Goal: Task Accomplishment & Management: Complete application form

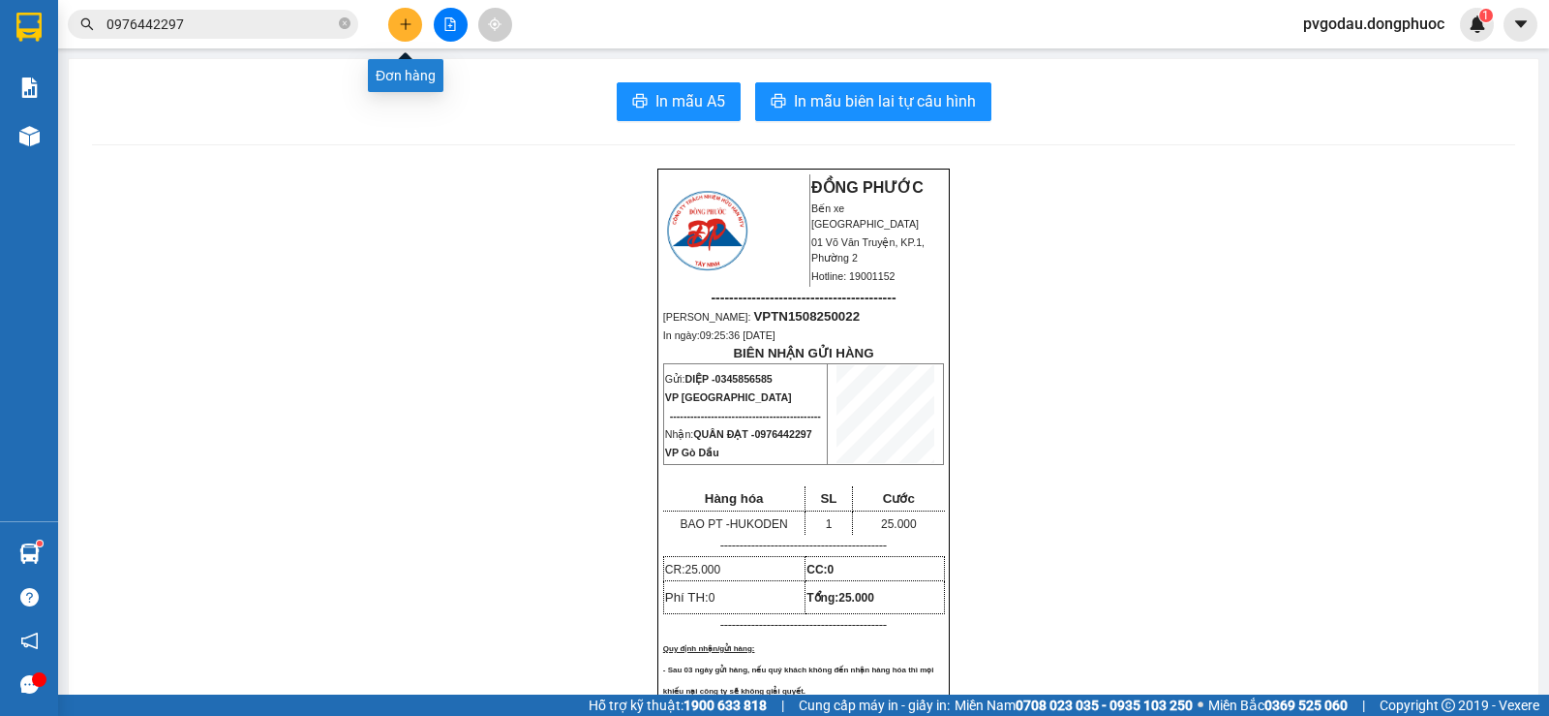
click at [408, 28] on icon "plus" at bounding box center [406, 24] width 14 height 14
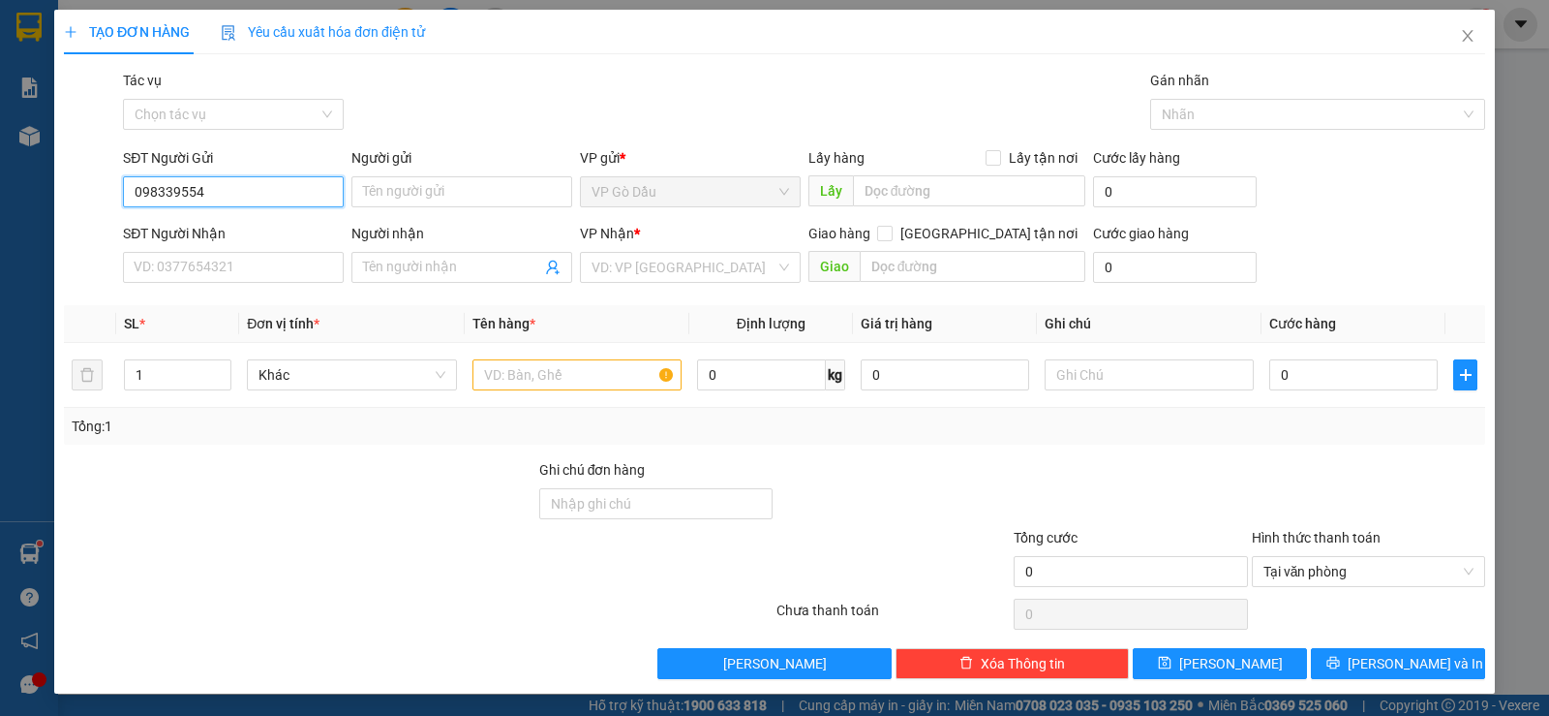
type input "0983395543"
click at [247, 234] on div "0983395543 - TUẤN" at bounding box center [232, 230] width 196 height 21
type input "TUẤN"
type input "0859756879"
type input "TIẾN THÀNH"
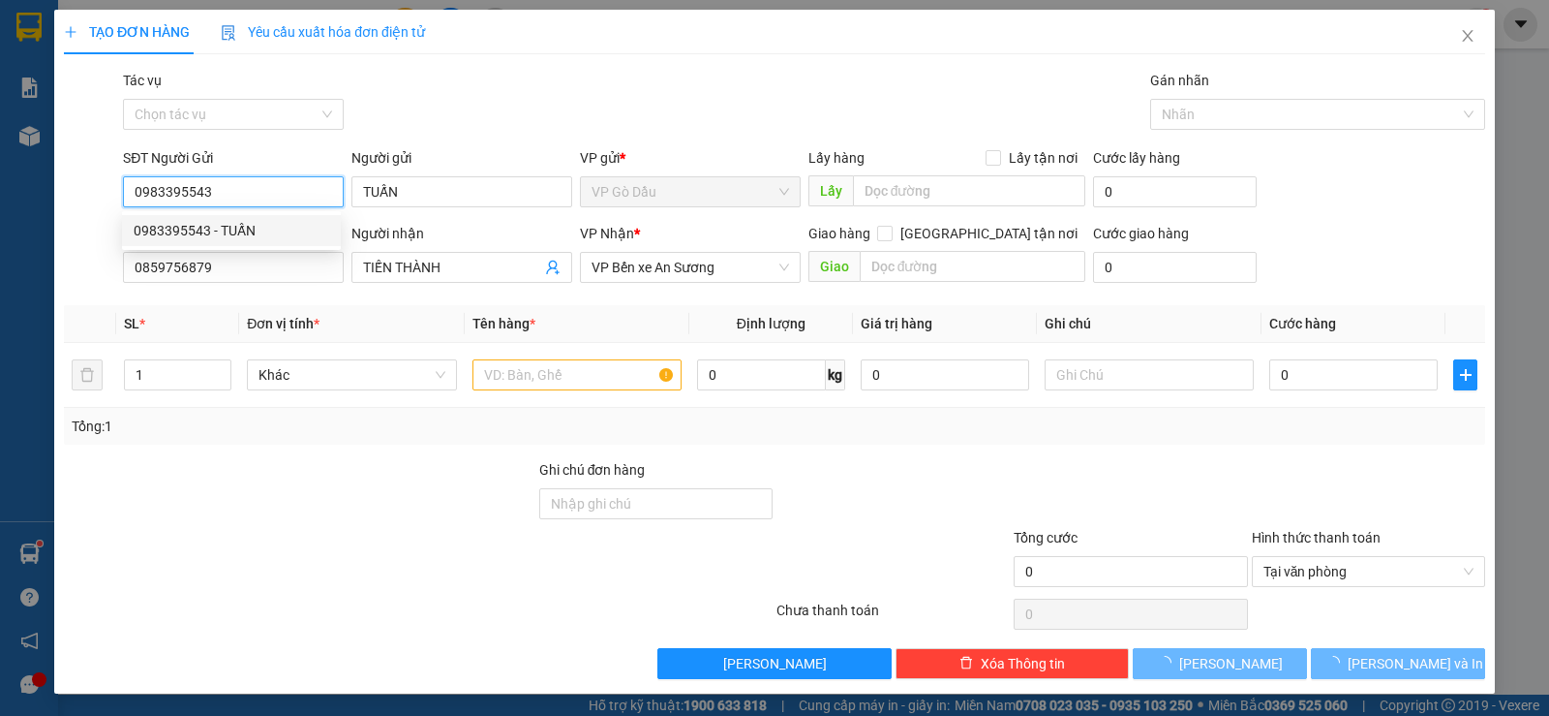
type input "50.000"
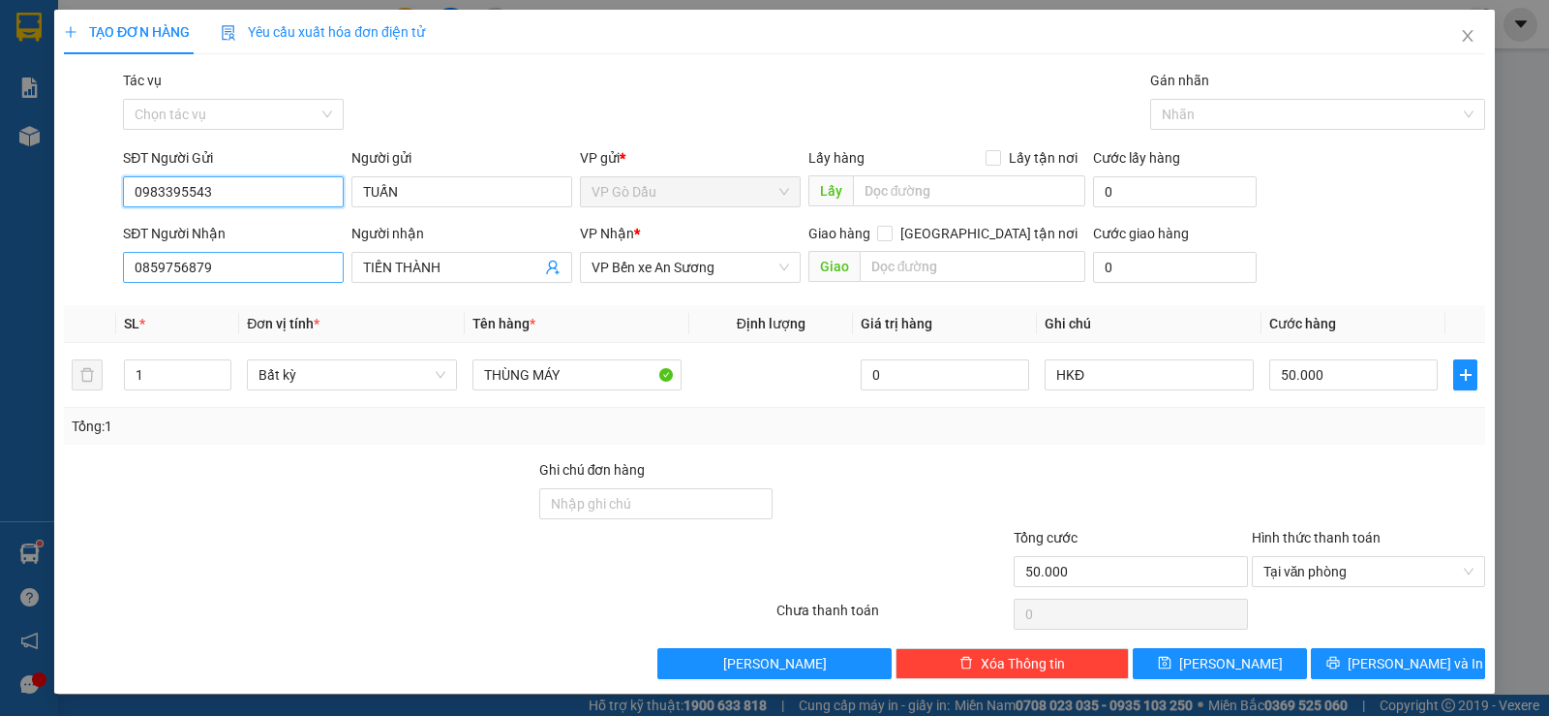
type input "0983395543"
click at [302, 270] on input "0859756879" at bounding box center [233, 267] width 221 height 31
type input "0"
type input "0363203683"
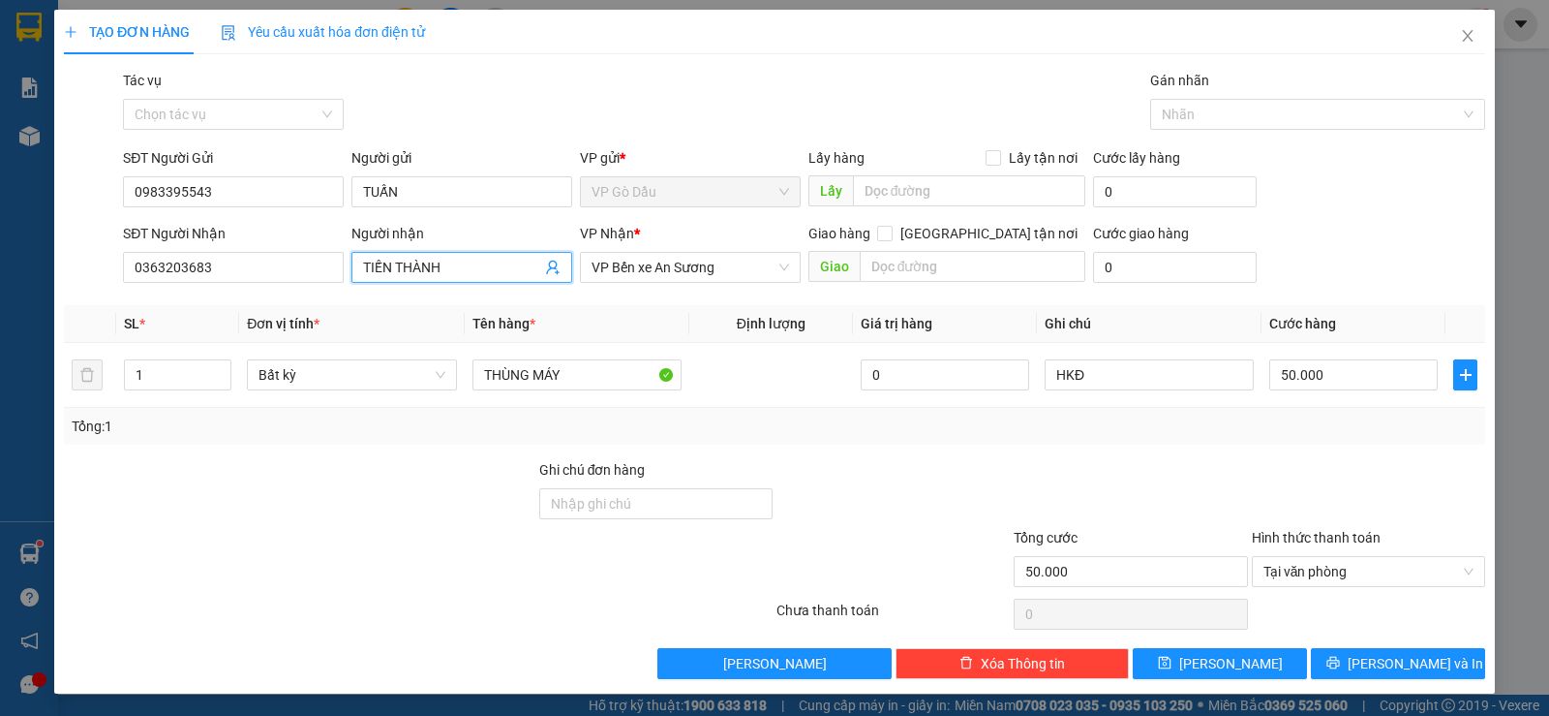
click at [470, 263] on input "TIẾN THÀNH" at bounding box center [452, 267] width 178 height 21
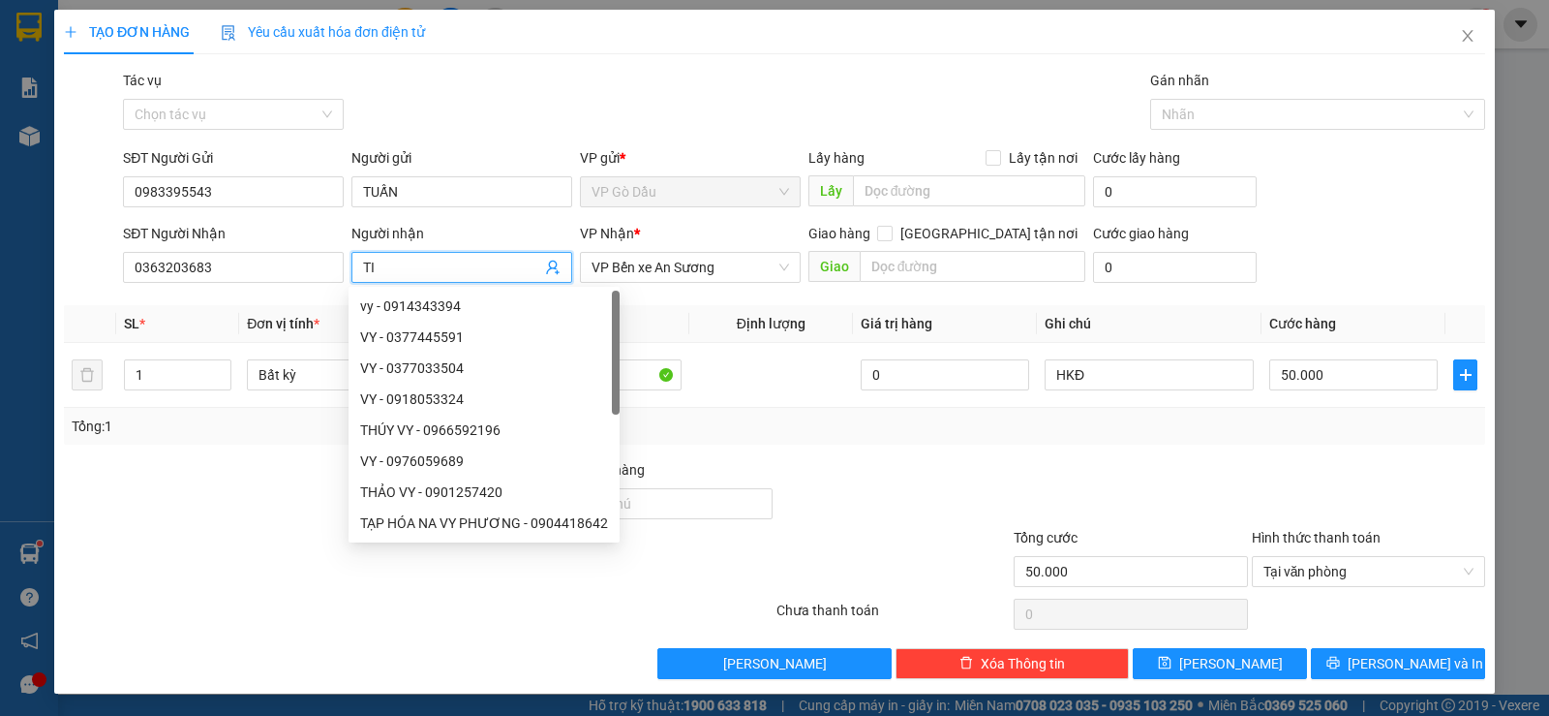
type input "T"
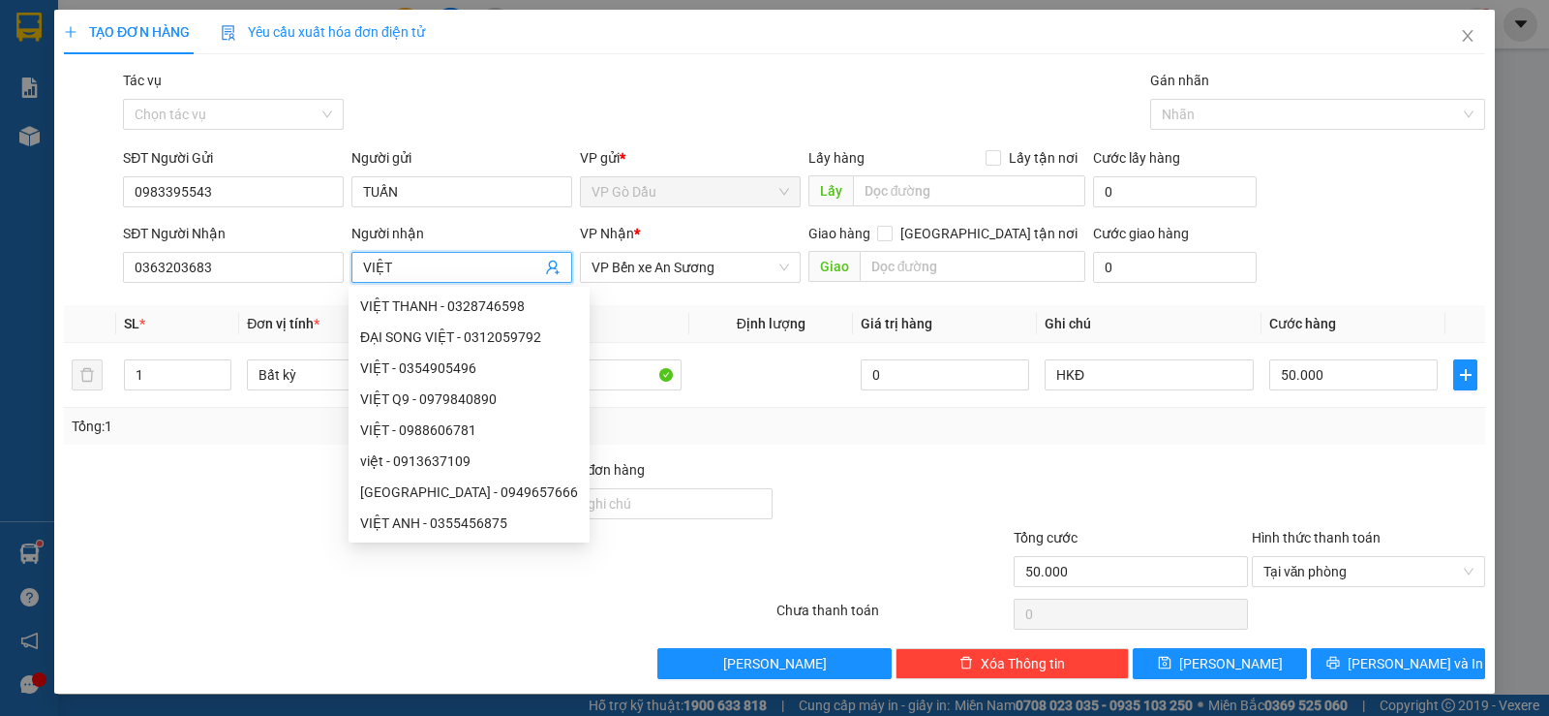
type input "VIỆT"
click at [775, 459] on div at bounding box center [893, 493] width 237 height 68
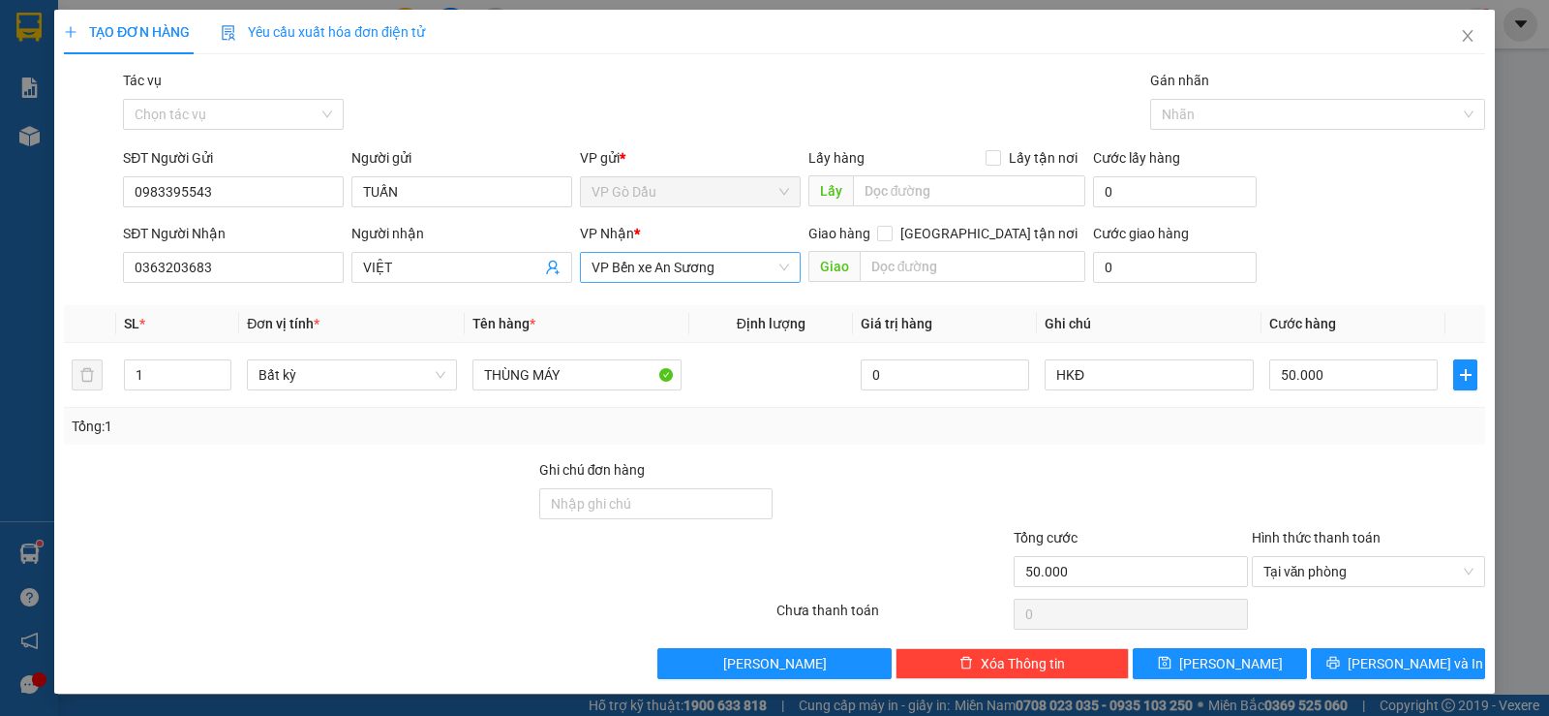
click at [714, 264] on span "VP Bến xe An Sương" at bounding box center [691, 267] width 198 height 29
type input "HOA"
click at [681, 316] on div "[PERSON_NAME]" at bounding box center [684, 305] width 196 height 21
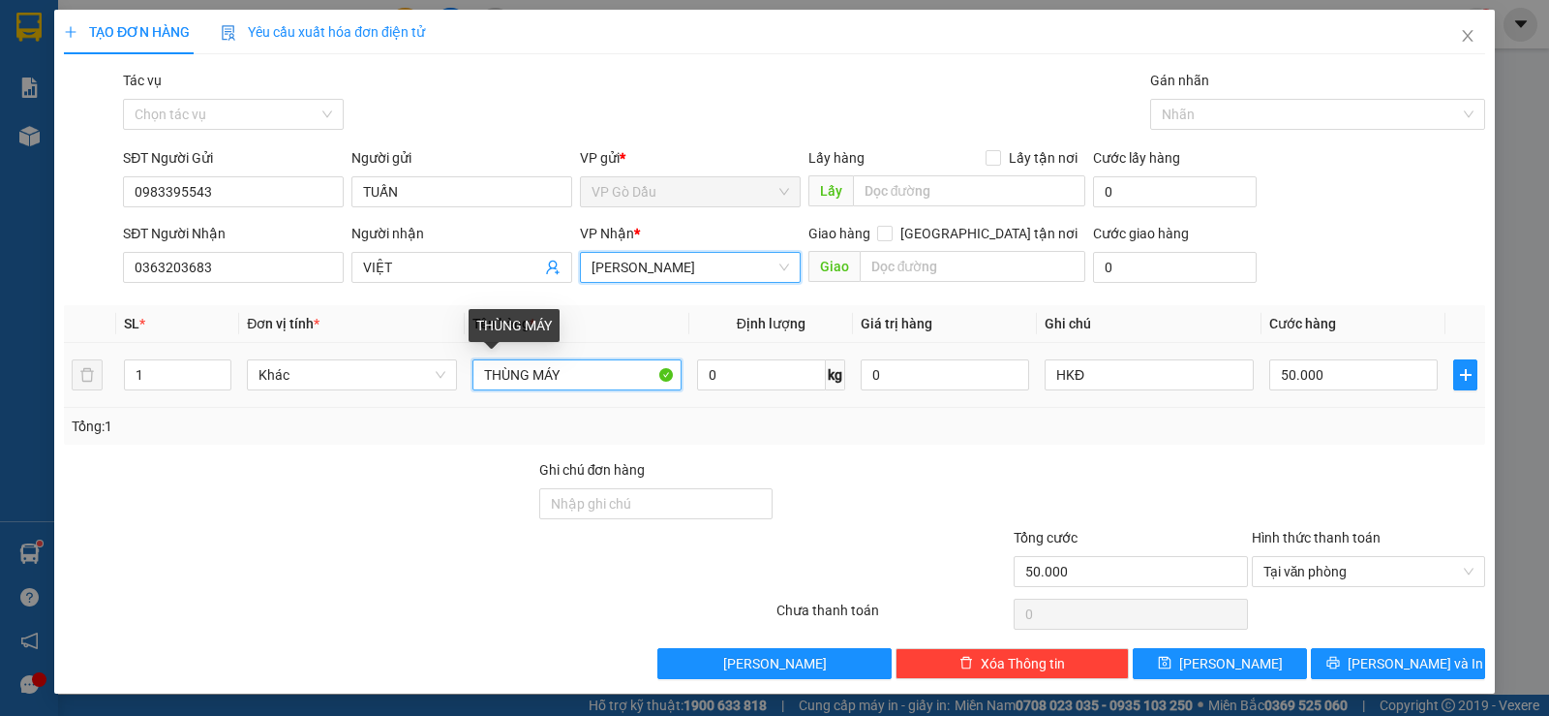
click at [574, 379] on input "THÙNG MÁY" at bounding box center [577, 374] width 209 height 31
type input "T"
type input "HS"
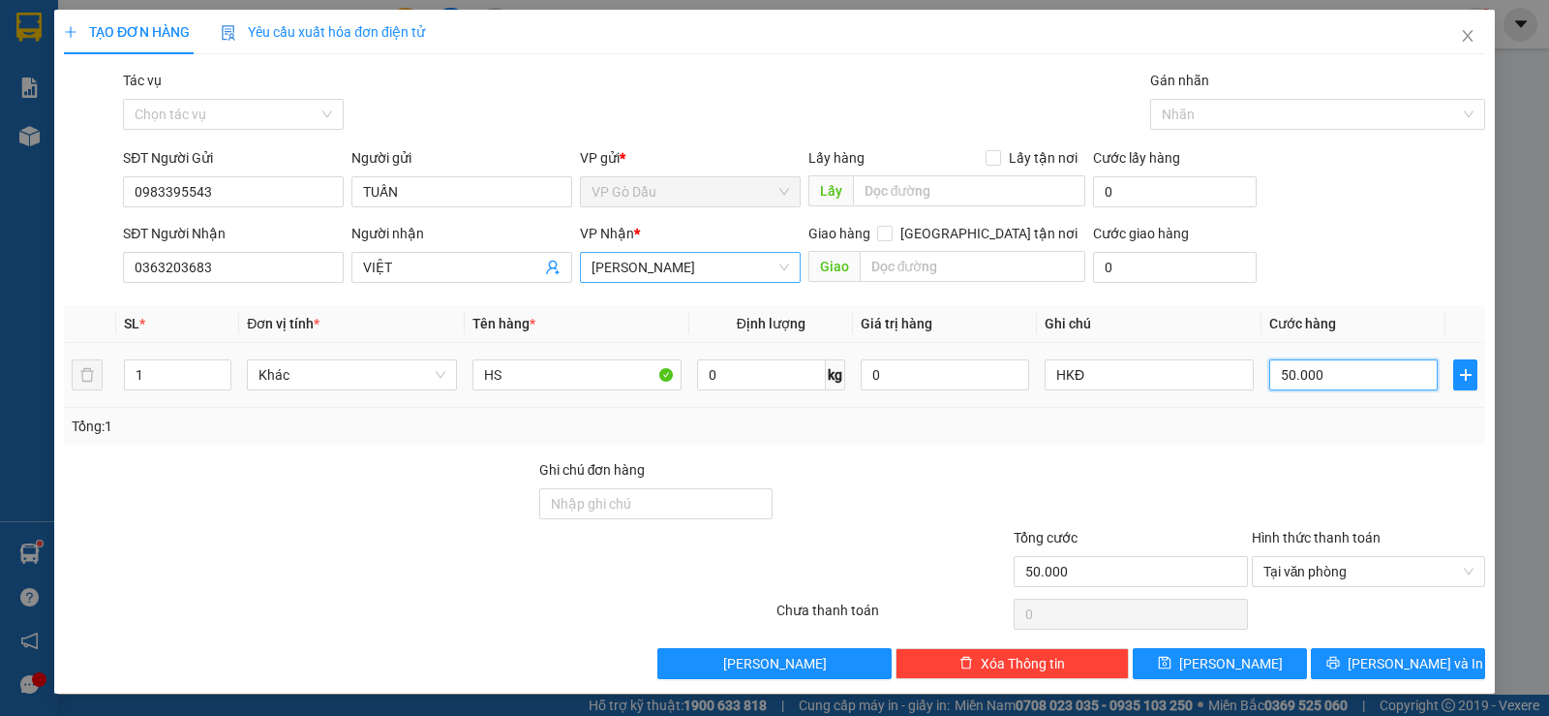
click at [1346, 376] on input "50.000" at bounding box center [1354, 374] width 169 height 31
type input "2"
type input "20"
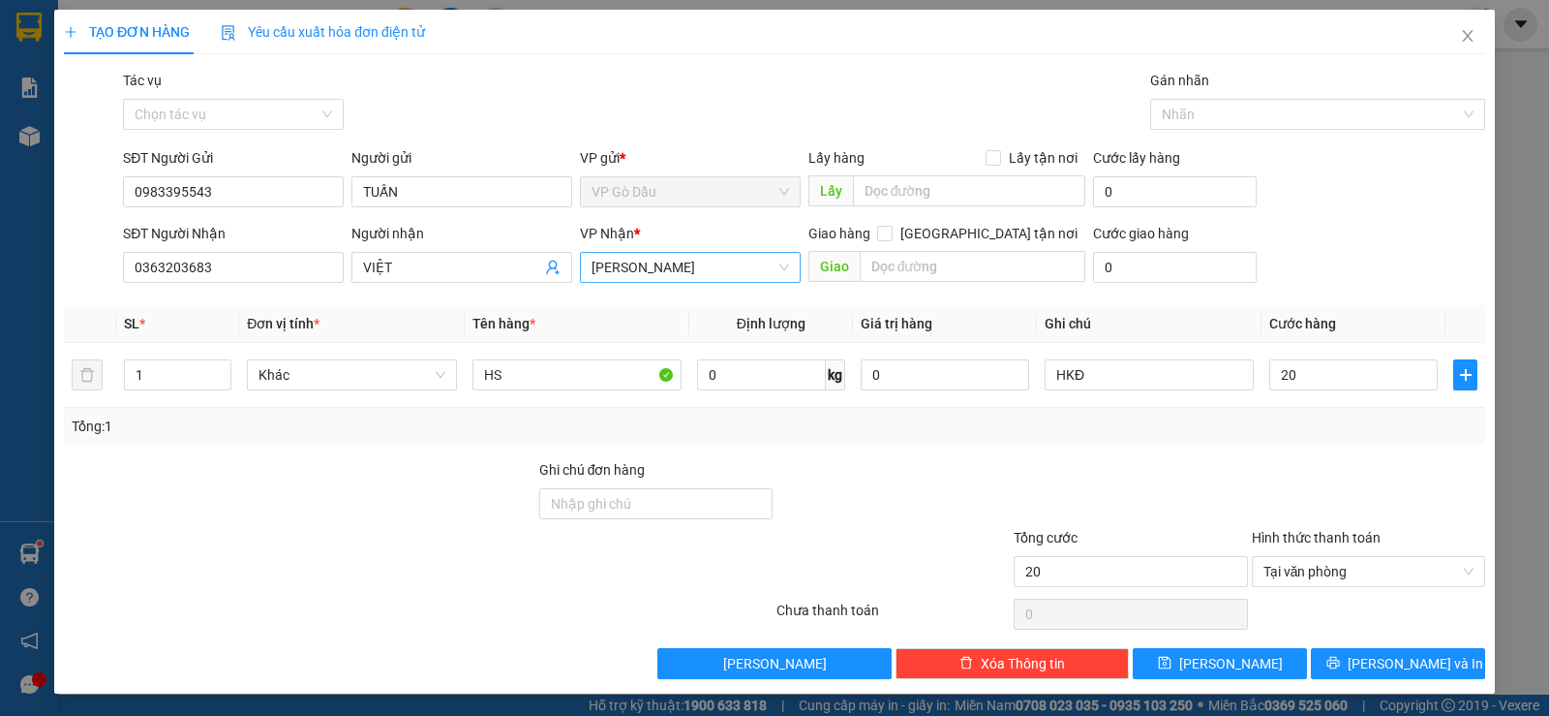
type input "20.000"
click at [979, 468] on div at bounding box center [893, 493] width 237 height 68
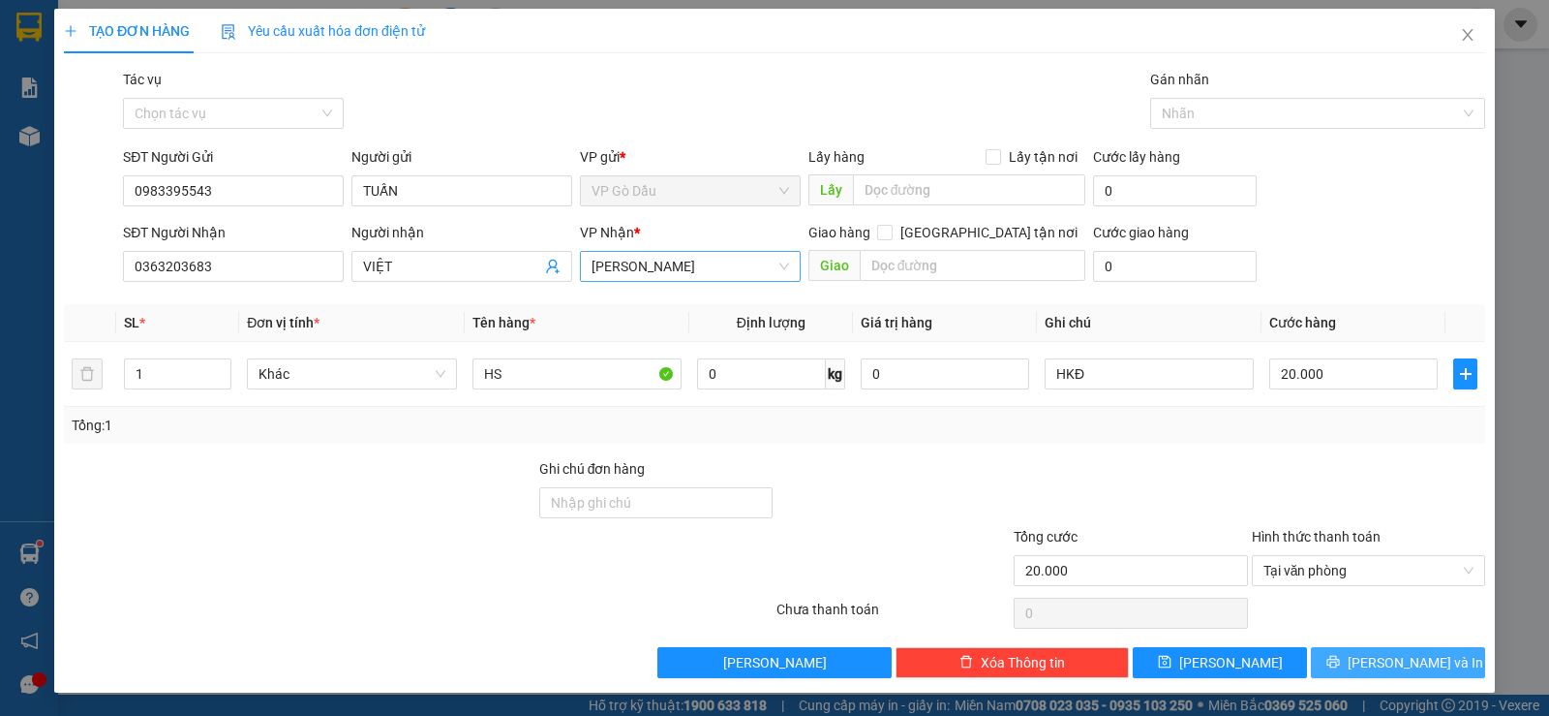
click at [1389, 669] on span "[PERSON_NAME] và In" at bounding box center [1416, 662] width 136 height 21
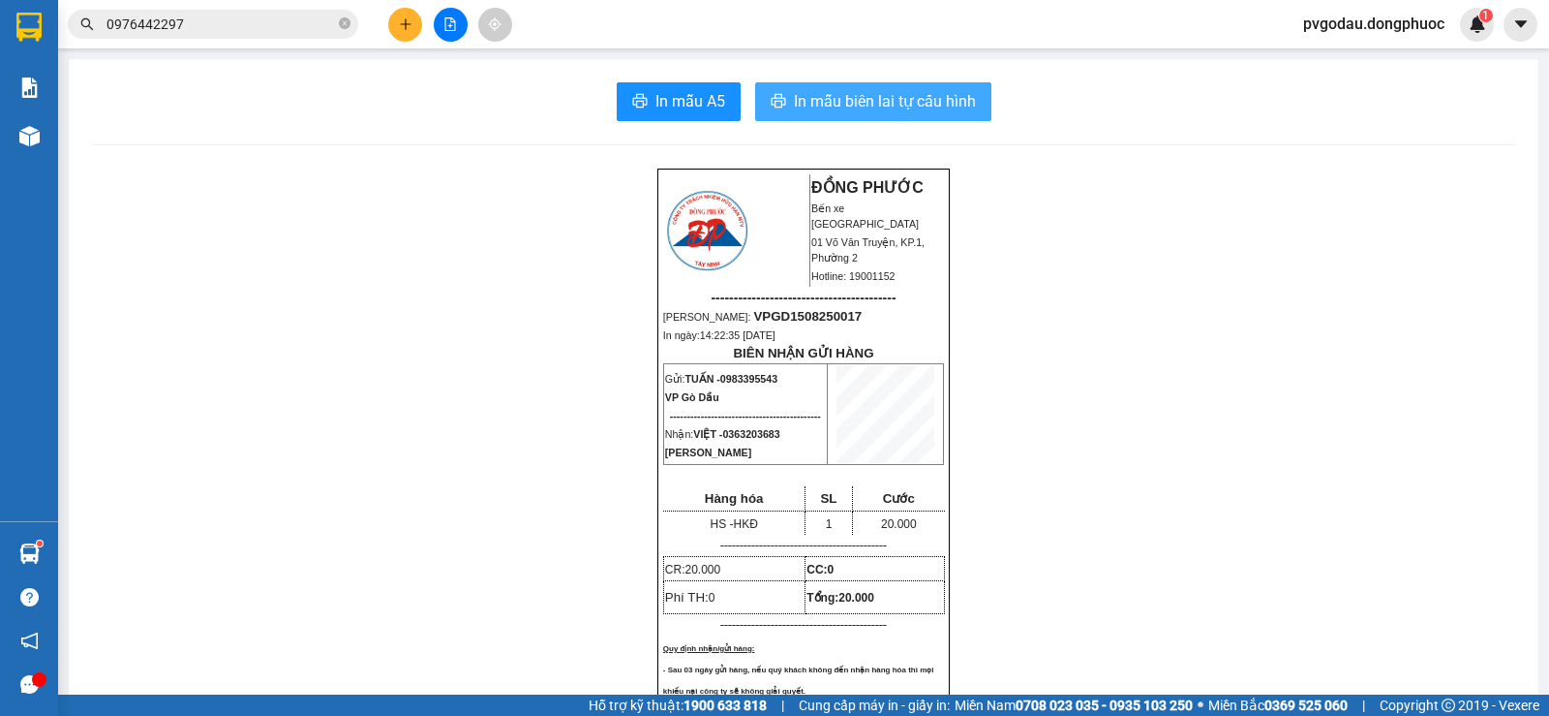
click at [869, 97] on span "In mẫu biên lai tự cấu hình" at bounding box center [885, 101] width 182 height 24
